Goal: Information Seeking & Learning: Find contact information

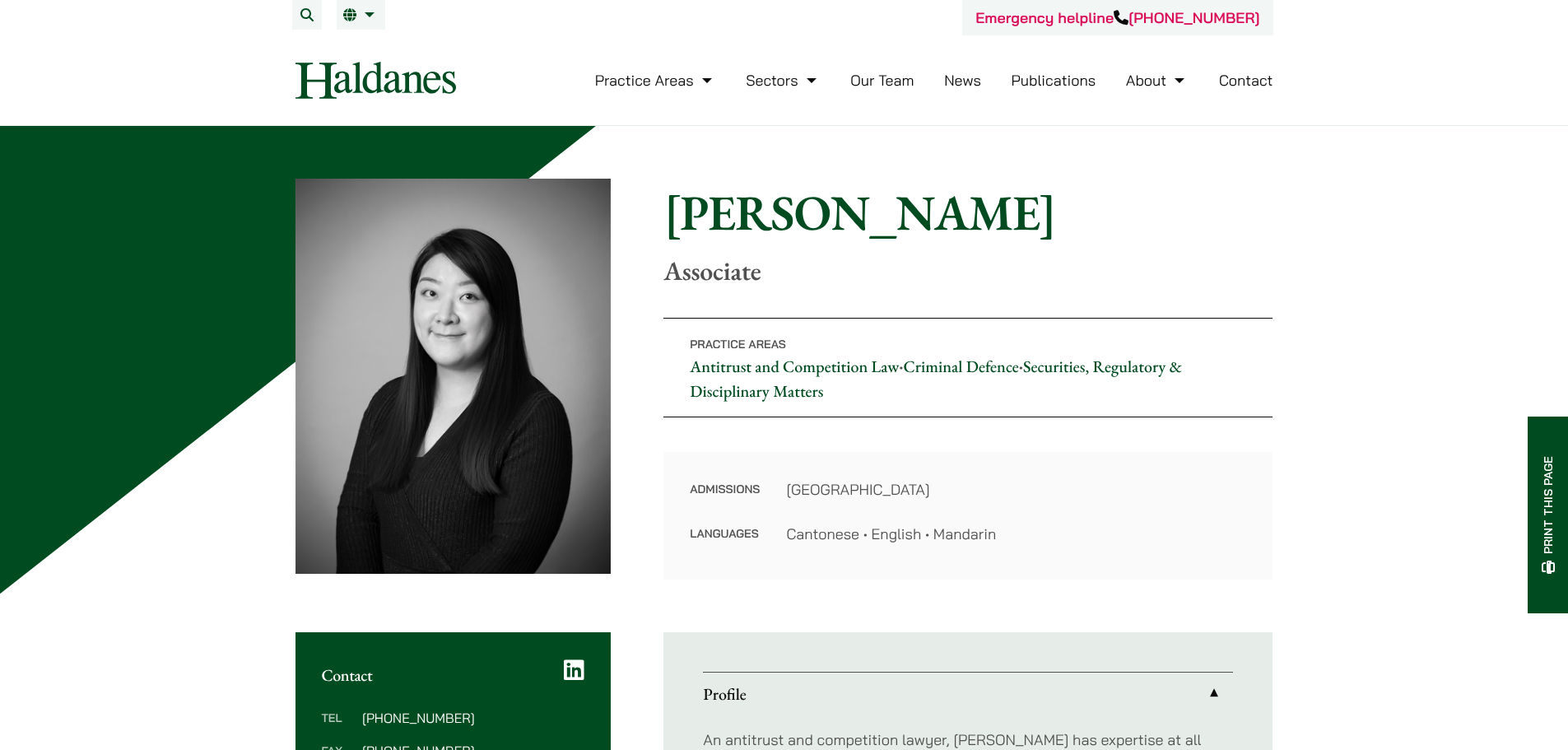
scroll to position [329, 0]
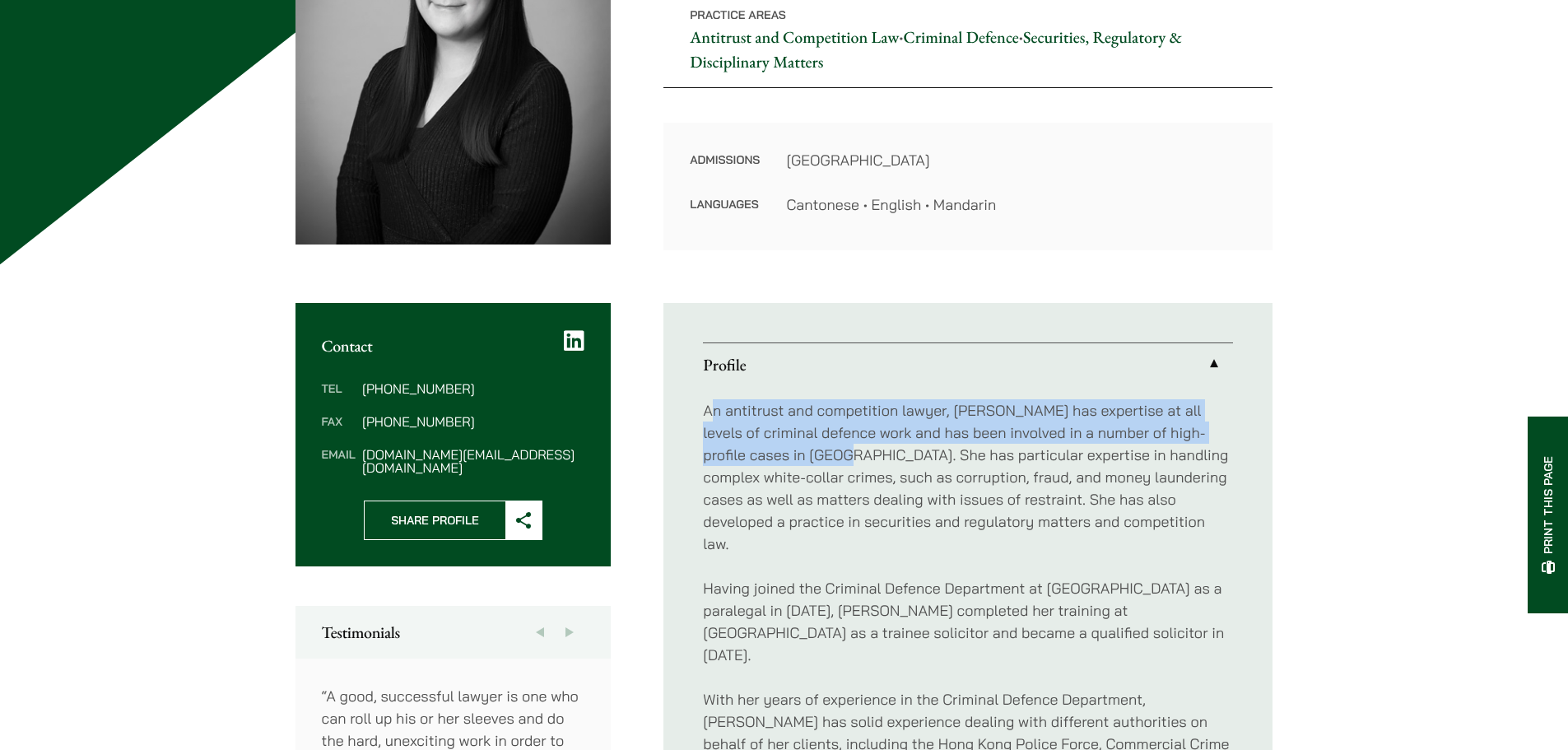
drag, startPoint x: 713, startPoint y: 414, endPoint x: 791, endPoint y: 452, distance: 86.8
click at [790, 452] on p "An antitrust and competition lawyer, [PERSON_NAME] has expertise at all levels …" at bounding box center [968, 478] width 530 height 156
click at [786, 452] on p "An antitrust and competition lawyer, [PERSON_NAME] has expertise at all levels …" at bounding box center [968, 478] width 530 height 156
drag, startPoint x: 701, startPoint y: 410, endPoint x: 802, endPoint y: 455, distance: 110.6
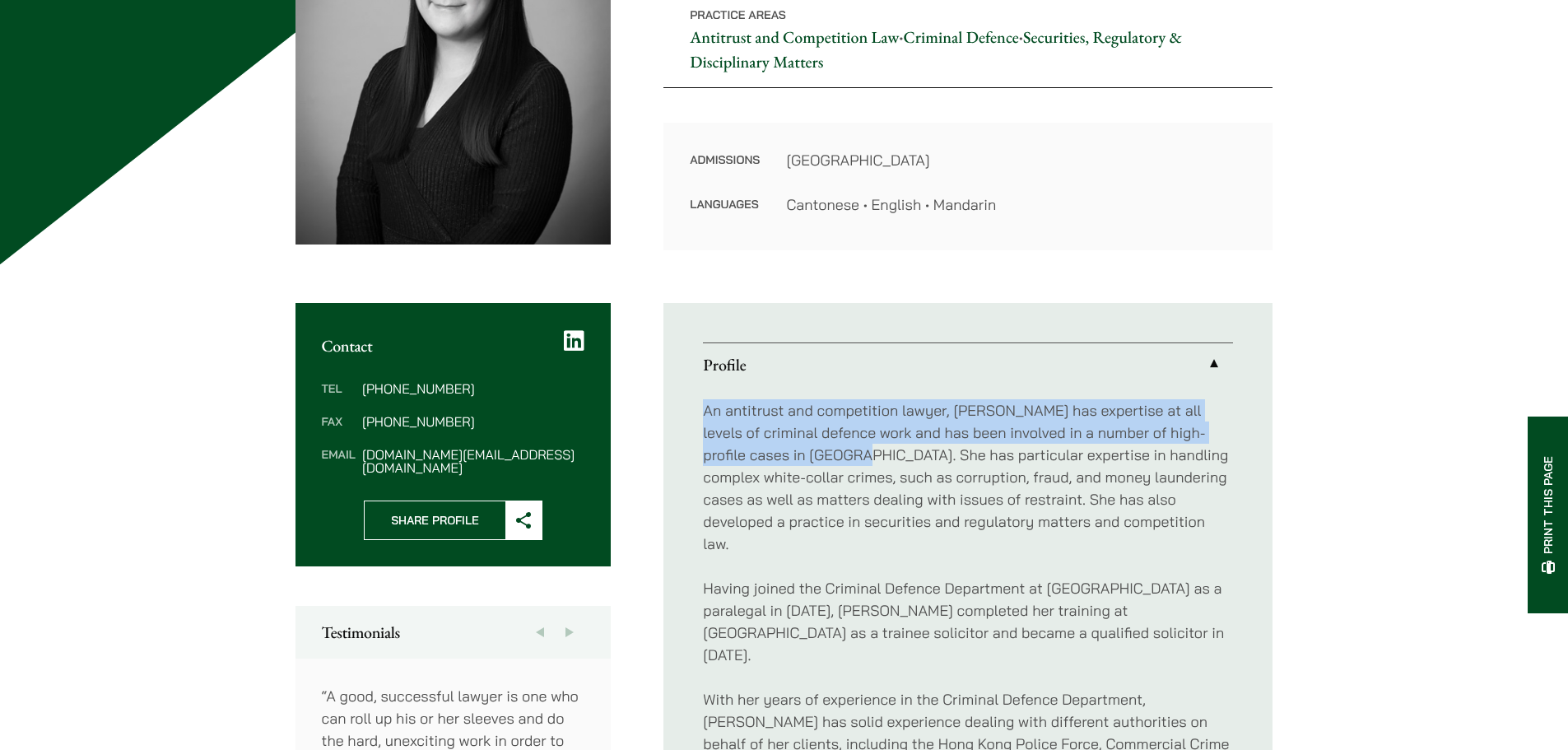
copy p "An antitrust and competition lawyer, [PERSON_NAME] has expertise at all levels …"
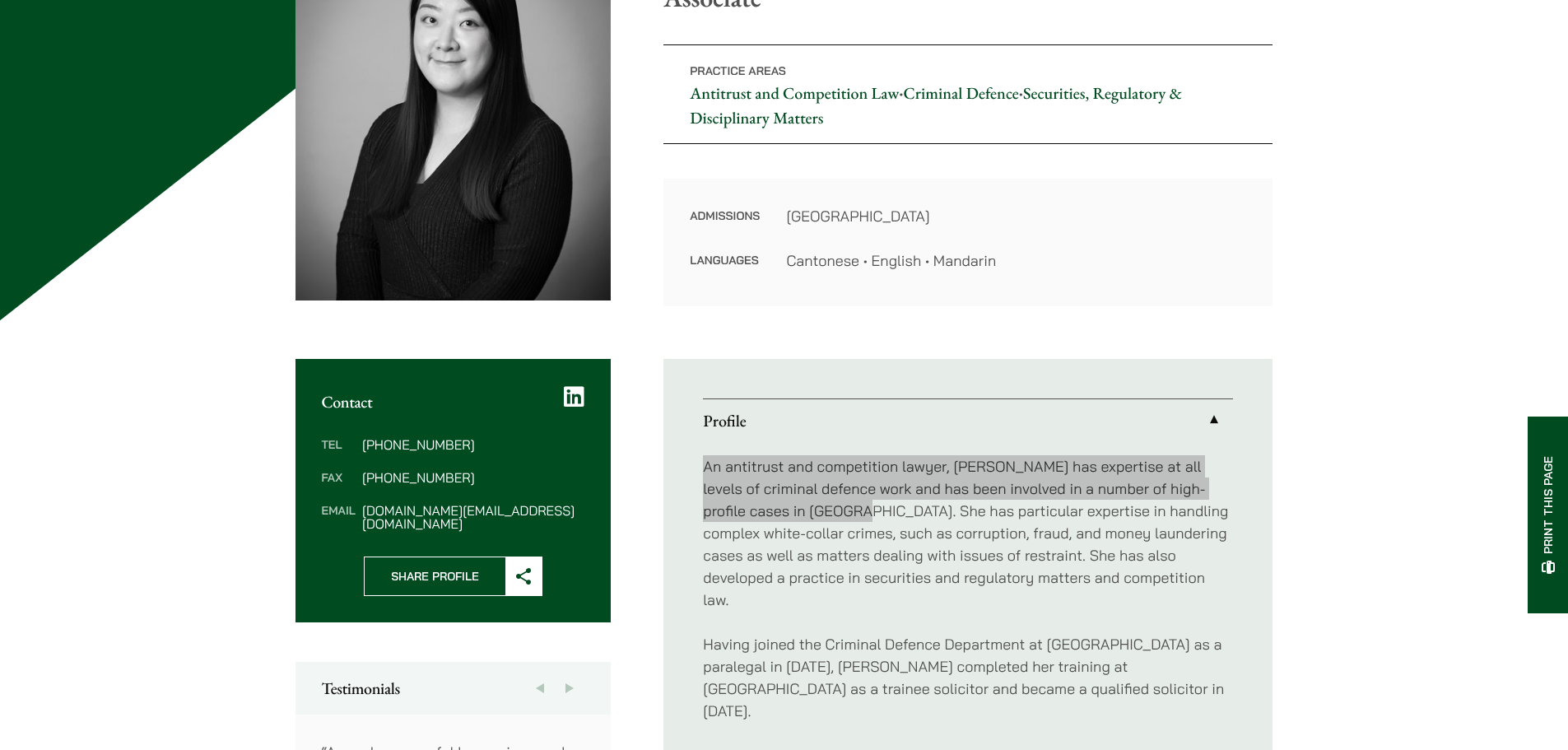
scroll to position [577, 0]
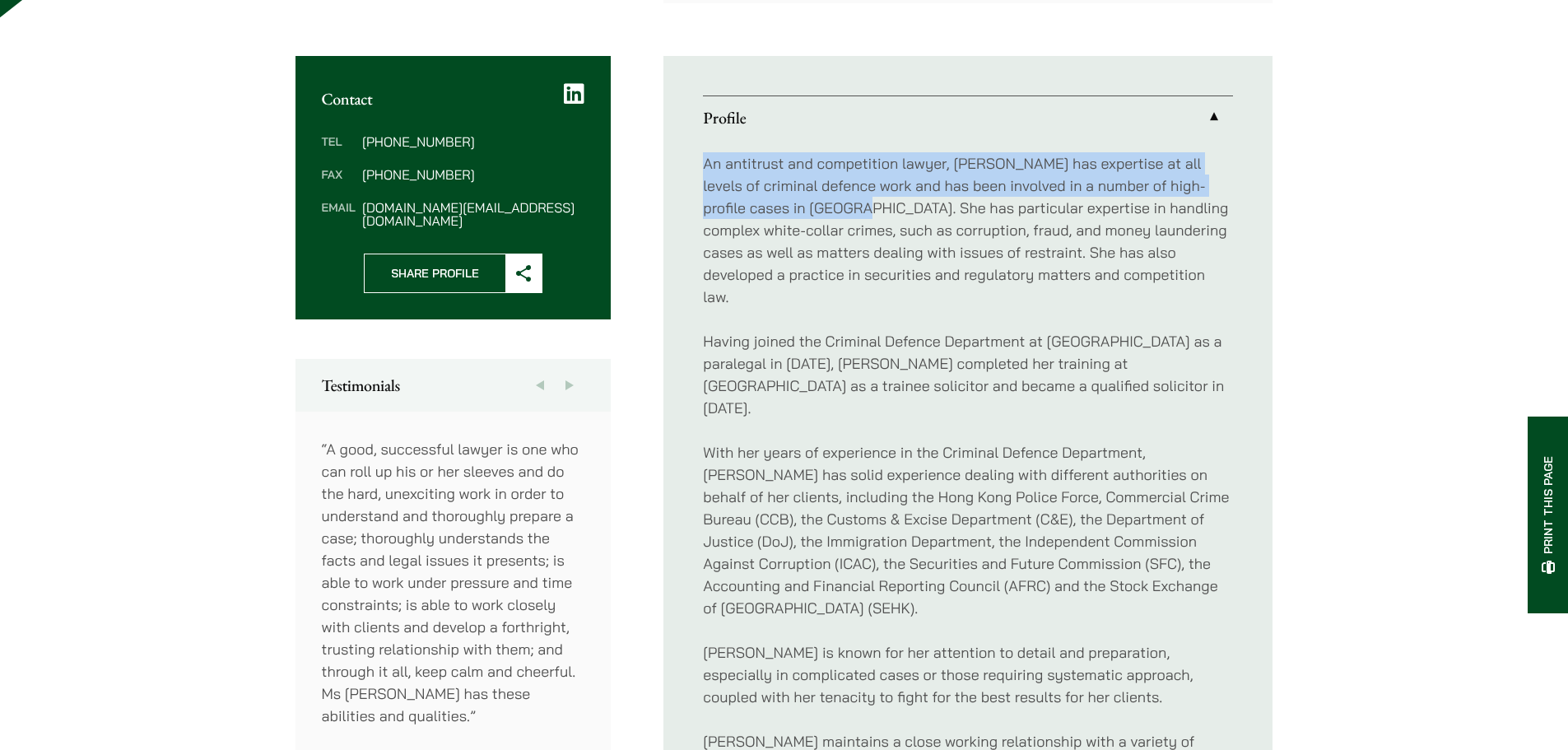
click at [853, 232] on p "An antitrust and competition lawyer, [PERSON_NAME] has expertise at all levels …" at bounding box center [968, 231] width 530 height 156
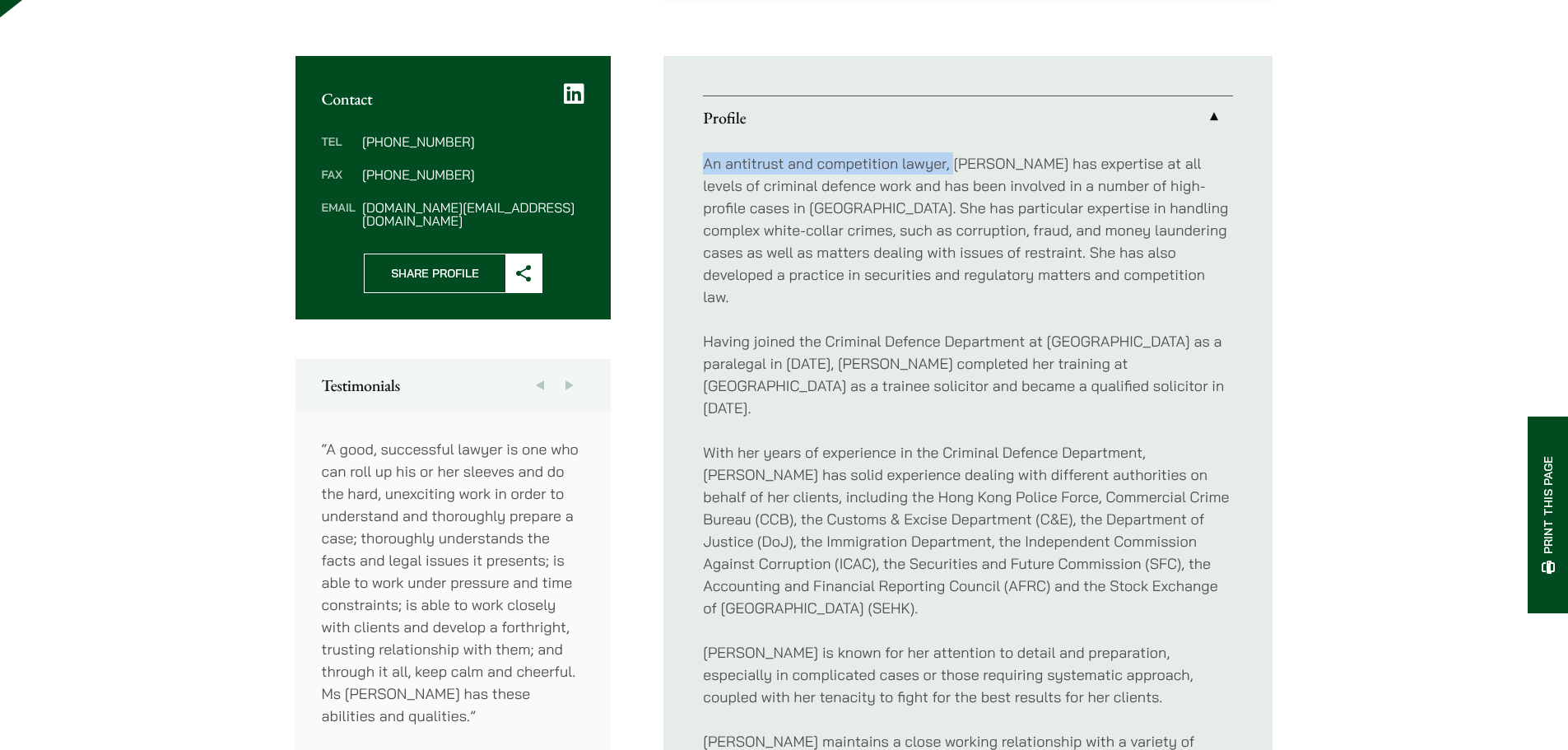
drag, startPoint x: 702, startPoint y: 158, endPoint x: 954, endPoint y: 166, distance: 252.1
click at [954, 166] on ul "Profile An antitrust and competition lawyer, [PERSON_NAME] has expertise at all…" at bounding box center [968, 720] width 609 height 1327
copy p "An antitrust and competition lawyer,"
click at [900, 231] on p "An antitrust and competition lawyer, [PERSON_NAME] has expertise at all levels …" at bounding box center [968, 231] width 530 height 156
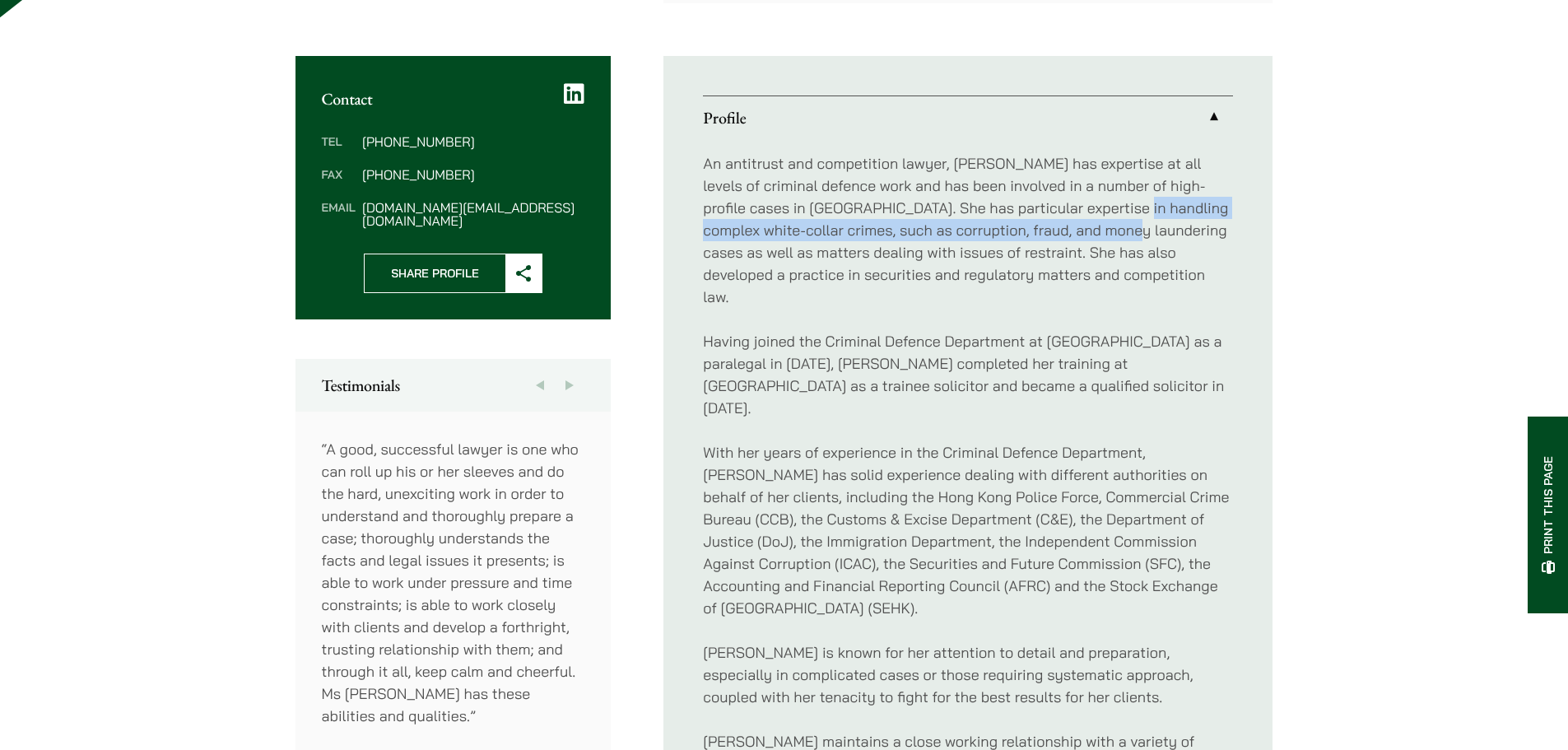
drag, startPoint x: 1074, startPoint y: 207, endPoint x: 1085, endPoint y: 236, distance: 31.0
click at [1085, 236] on p "An antitrust and competition lawyer, [PERSON_NAME] has expertise at all levels …" at bounding box center [968, 231] width 530 height 156
copy p "complex white-collar crimes, such as corruption, fraud, and money laundering"
click at [876, 334] on p "Having joined the Criminal Defence Department at [GEOGRAPHIC_DATA] as a paraleg…" at bounding box center [968, 374] width 530 height 89
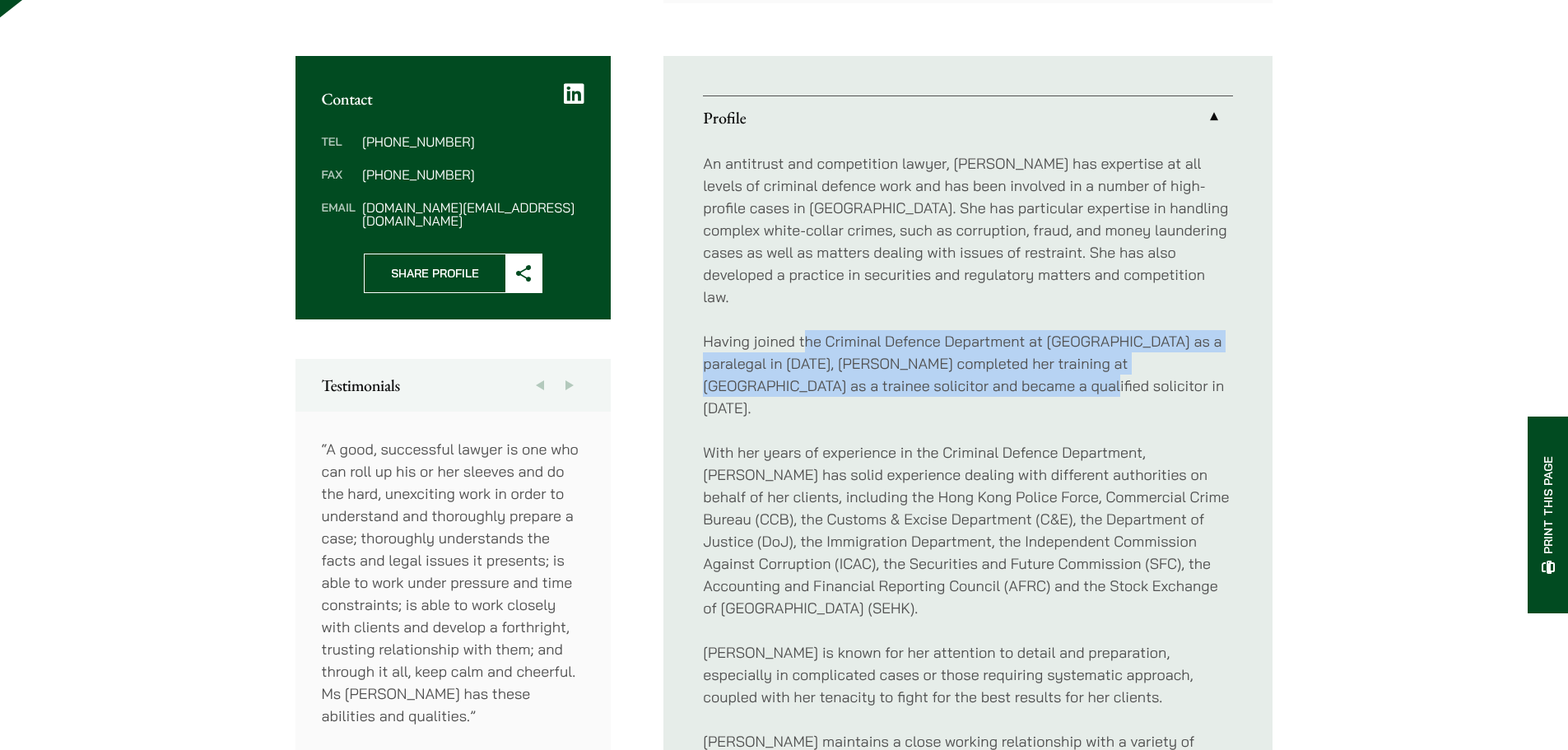
drag, startPoint x: 806, startPoint y: 319, endPoint x: 979, endPoint y: 373, distance: 181.2
click at [979, 373] on p "Having joined the Criminal Defence Department at [GEOGRAPHIC_DATA] as a paraleg…" at bounding box center [968, 374] width 530 height 89
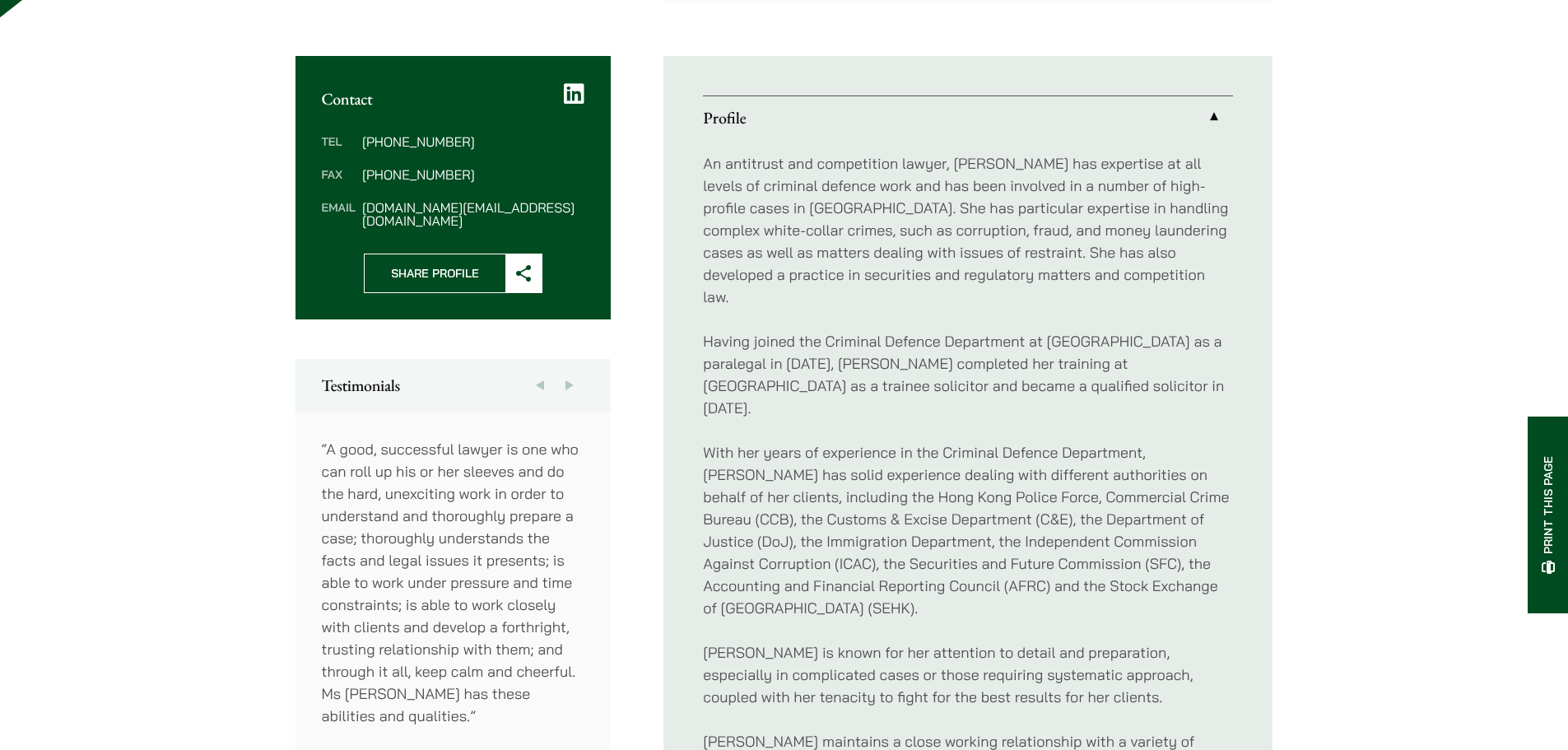
click at [944, 377] on div "An antitrust and competition lawyer, [PERSON_NAME] has expertise at all levels …" at bounding box center [968, 719] width 530 height 1161
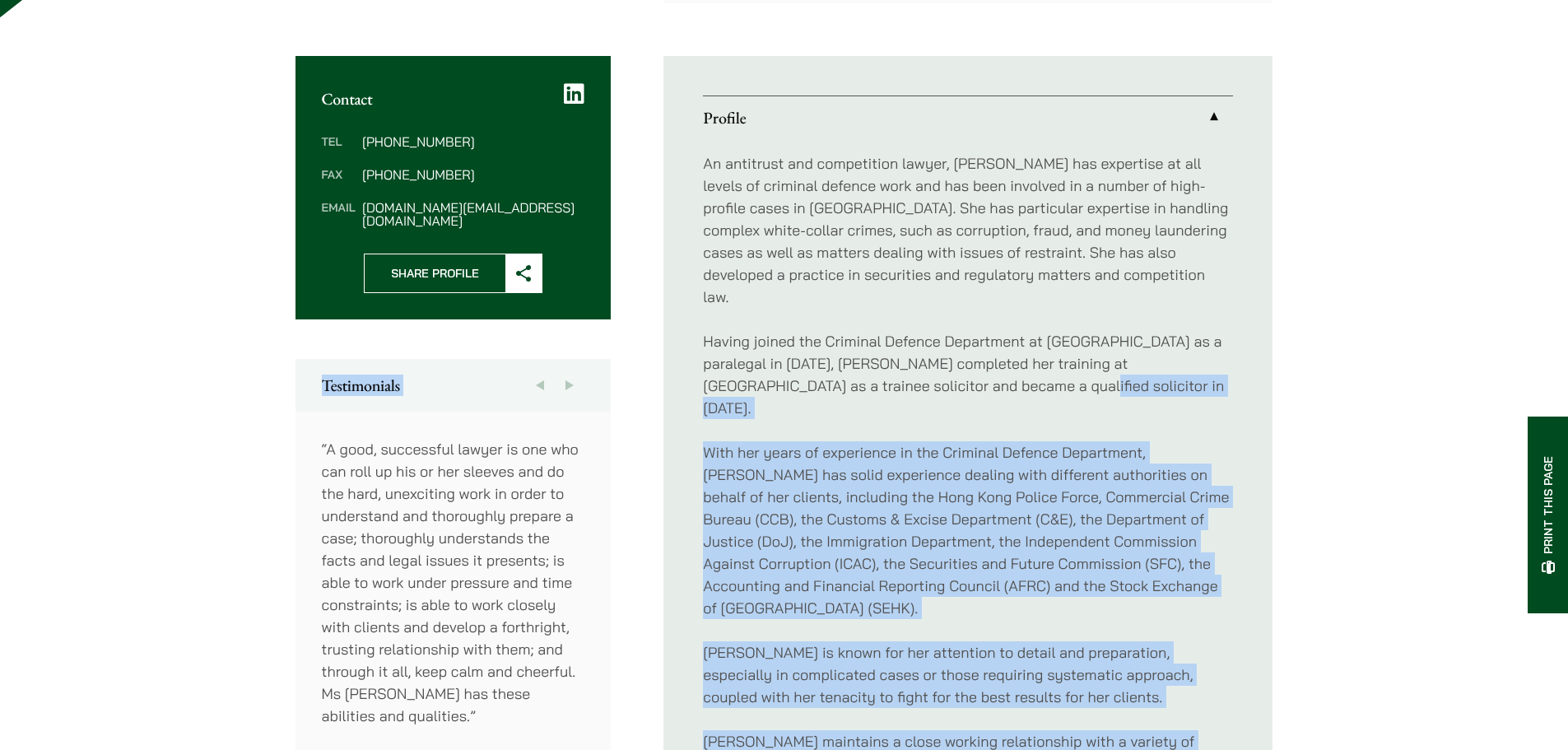
drag, startPoint x: 946, startPoint y: 372, endPoint x: 577, endPoint y: 355, distance: 369.4
click at [577, 355] on div "Contact Tel [PHONE_NUMBER] Fax [PHONE_NUMBER] Email [PERSON_NAME][DOMAIN_NAME][…" at bounding box center [784, 720] width 978 height 1327
click at [839, 444] on p "With her years of experience in the Criminal Defence Department, [PERSON_NAME] …" at bounding box center [968, 530] width 530 height 178
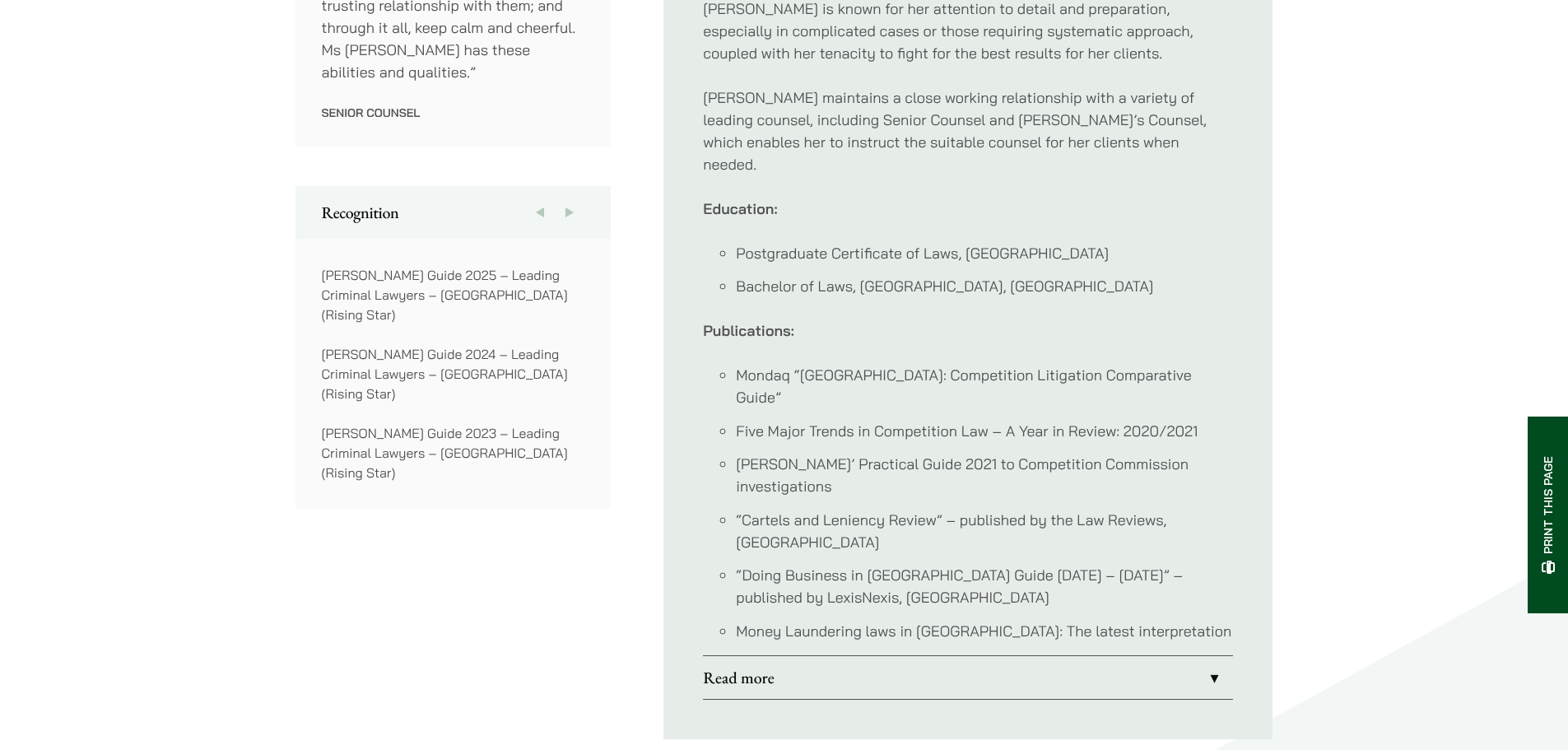
scroll to position [1235, 0]
